Goal: Task Accomplishment & Management: Manage account settings

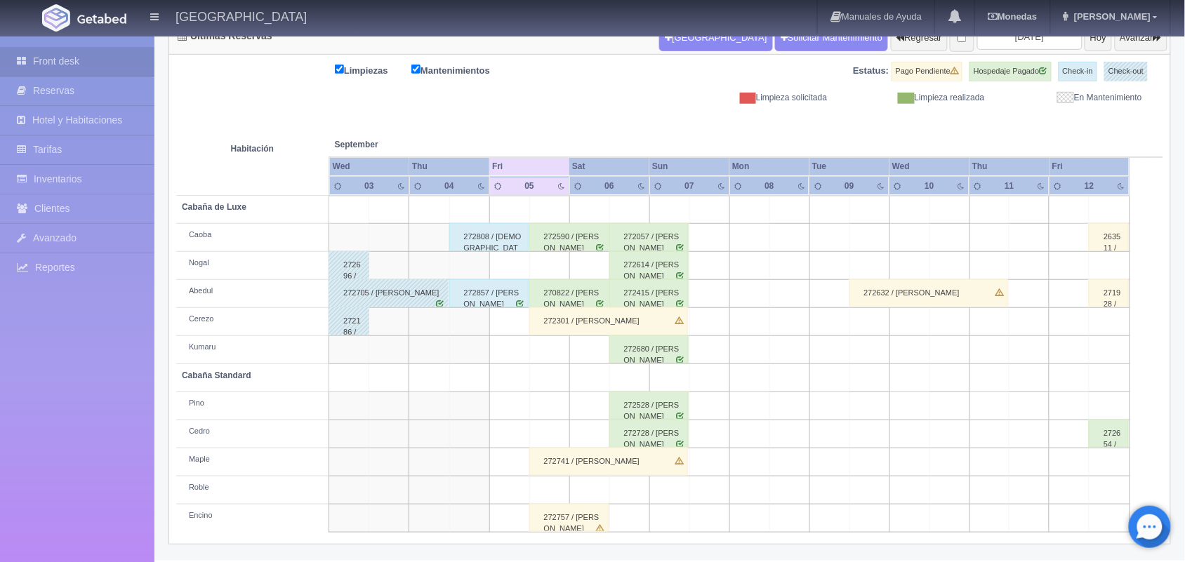
scroll to position [159, 0]
click at [566, 244] on div "272590 / [PERSON_NAME]" at bounding box center [568, 237] width 79 height 28
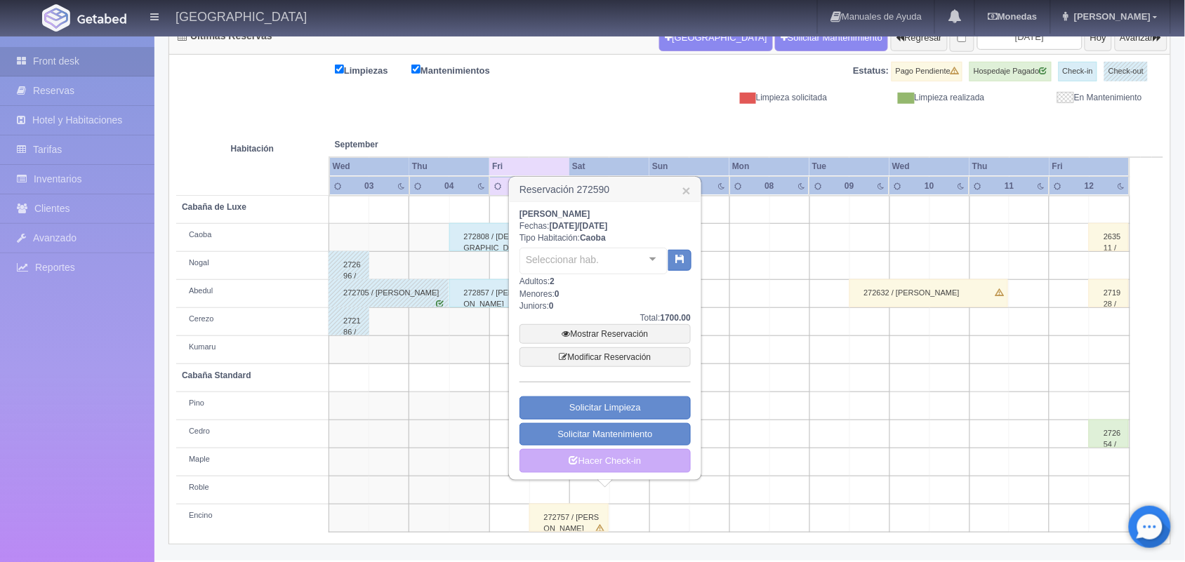
click at [566, 244] on div "Seleccionar hab. No elements found. Consider changing the search query. List is…" at bounding box center [605, 260] width 171 height 32
click at [618, 332] on link "Mostrar Reservación" at bounding box center [605, 334] width 171 height 20
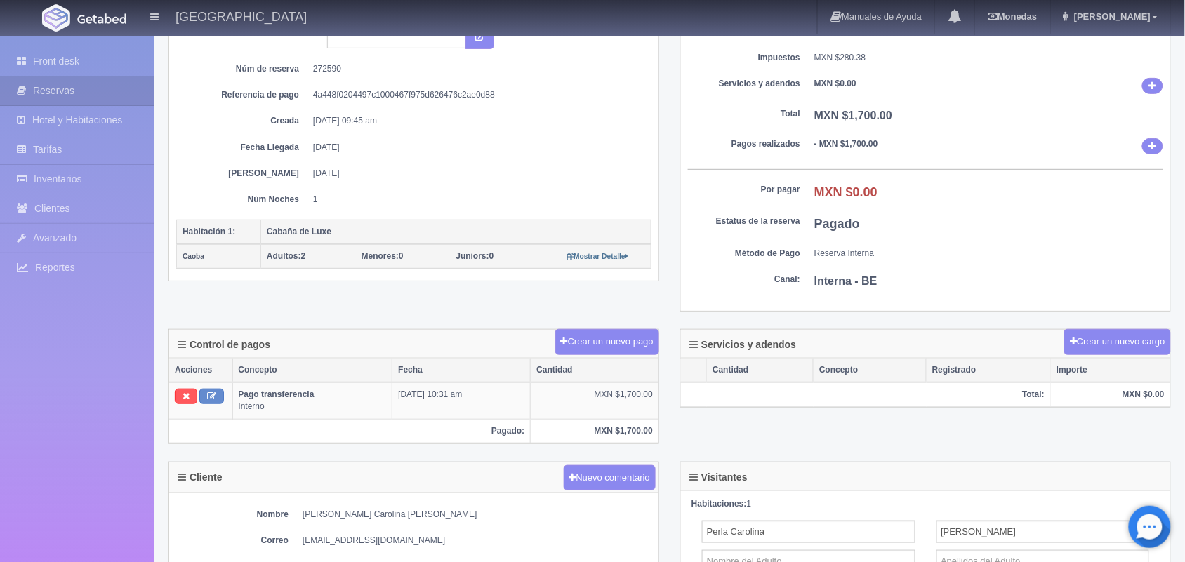
scroll to position [95, 0]
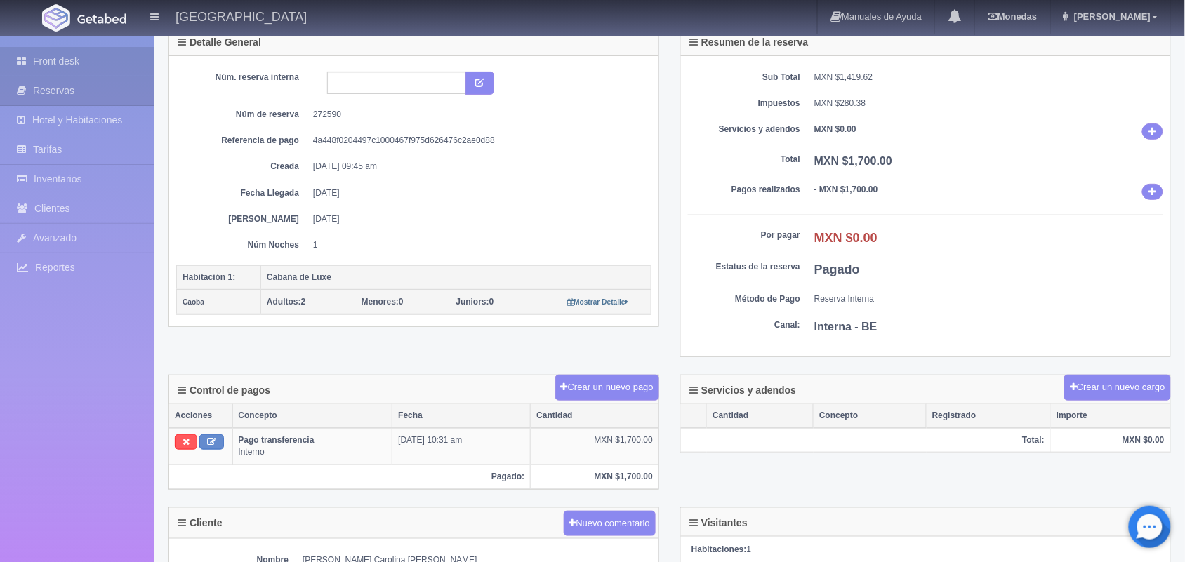
click at [114, 60] on link "Front desk" at bounding box center [77, 61] width 154 height 29
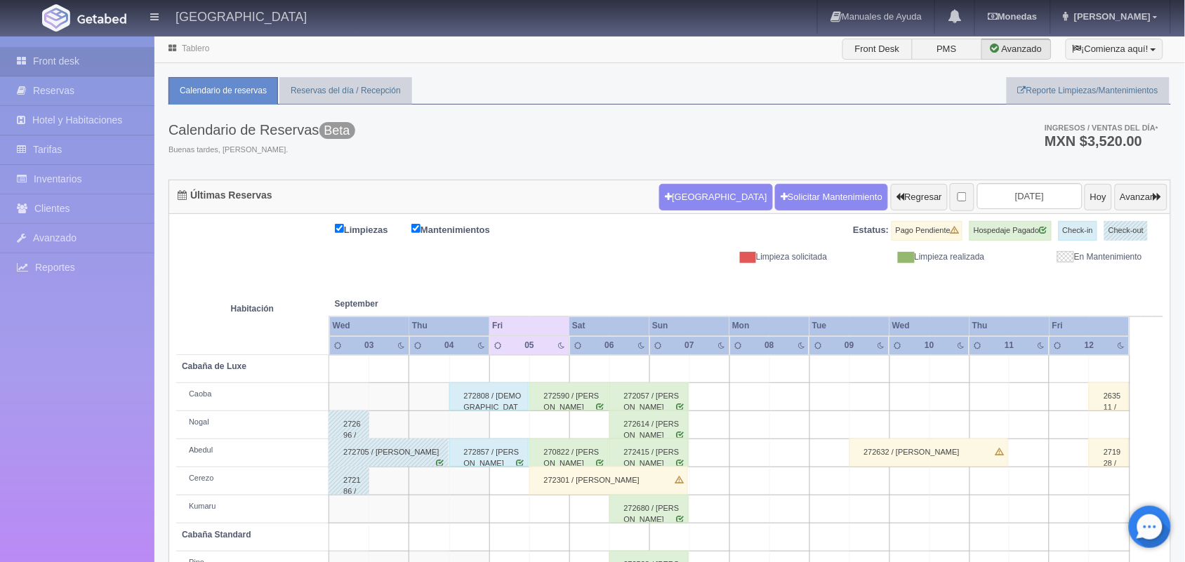
click at [565, 458] on div "270822 / [PERSON_NAME]" at bounding box center [568, 453] width 79 height 28
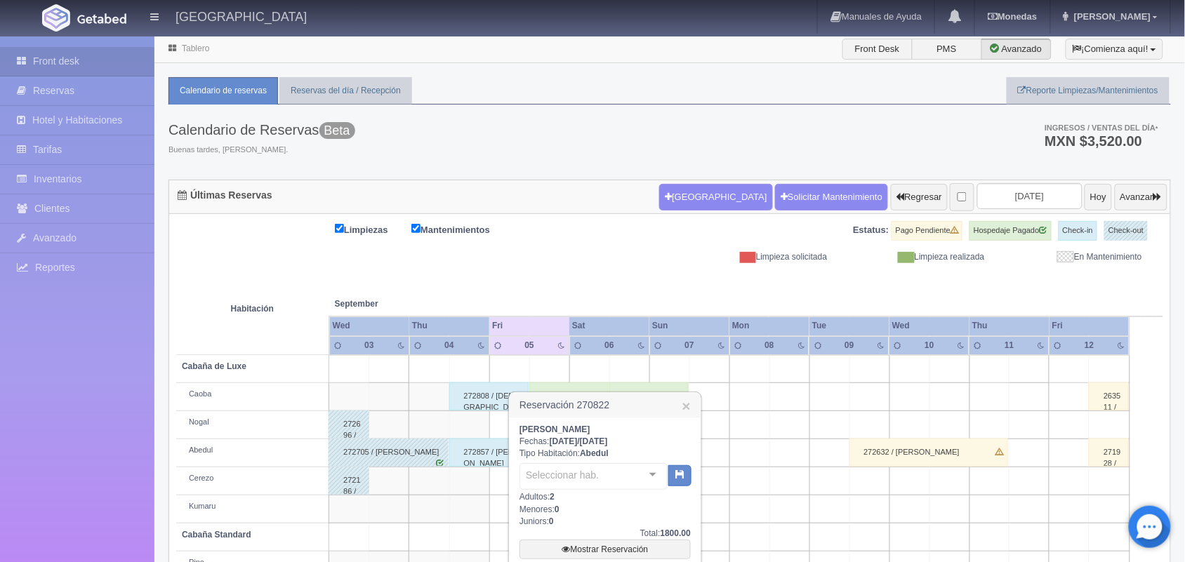
click at [565, 458] on div "[PERSON_NAME]: [DATE] / [DATE] Tipo Habitación: Abedul Seleccionar hab. No elem…" at bounding box center [605, 556] width 171 height 265
click at [615, 548] on link "Mostrar Reservación" at bounding box center [605, 550] width 171 height 20
